Goal: Information Seeking & Learning: Learn about a topic

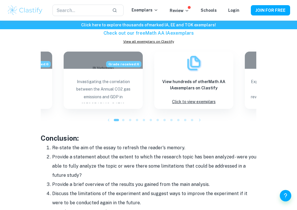
scroll to position [608, 0]
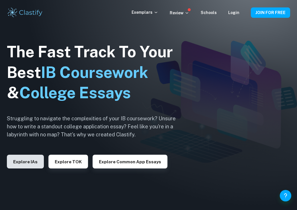
click at [34, 163] on button "Explore IAs" at bounding box center [25, 162] width 37 height 14
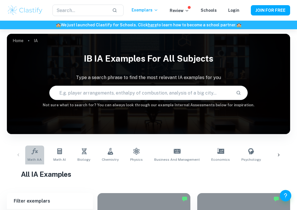
click at [35, 157] on span "Math AA" at bounding box center [35, 159] width 14 height 5
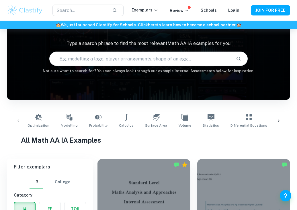
scroll to position [36, 0]
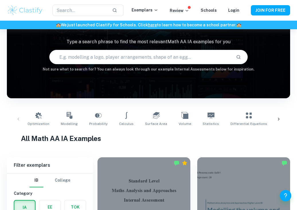
click at [279, 119] on icon at bounding box center [279, 120] width 6 height 6
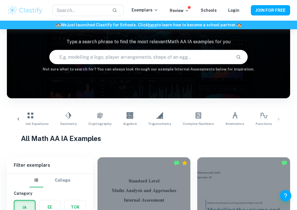
scroll to position [0, 234]
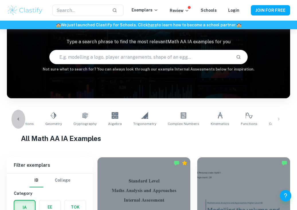
click at [18, 119] on icon at bounding box center [18, 120] width 6 height 6
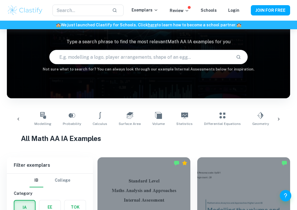
scroll to position [0, 0]
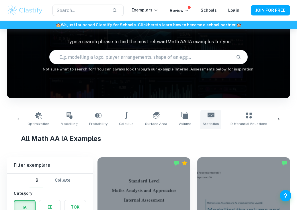
click at [201, 121] on link "Statistics" at bounding box center [211, 119] width 21 height 19
type input "Statistics"
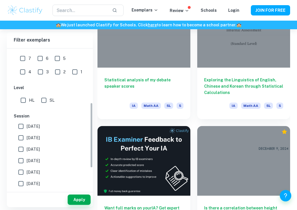
scroll to position [163, 0]
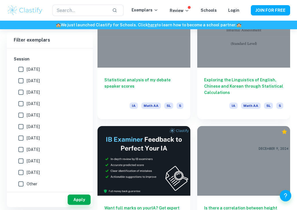
click at [194, 123] on div "Is there a correlation between height and foot length? IA Math AA SL 5" at bounding box center [241, 183] width 100 height 128
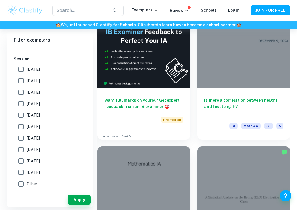
scroll to position [305, 0]
